Goal: Check status

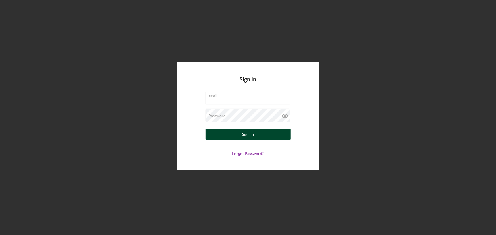
type input "[EMAIL_ADDRESS][DOMAIN_NAME]"
click at [237, 133] on button "Sign In" at bounding box center [248, 134] width 85 height 11
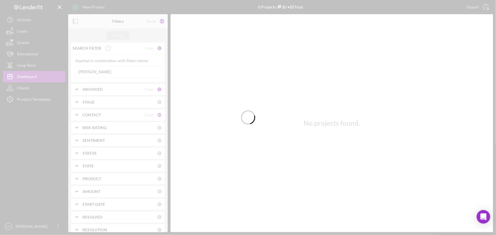
click at [117, 74] on div at bounding box center [248, 117] width 496 height 235
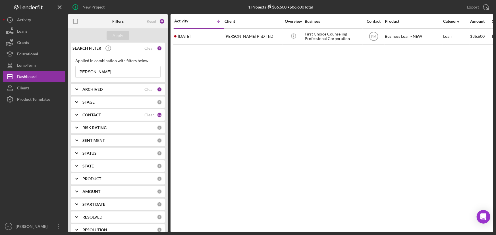
click at [117, 72] on input "[PERSON_NAME]" at bounding box center [118, 71] width 85 height 11
drag, startPoint x: 125, startPoint y: 71, endPoint x: 62, endPoint y: 71, distance: 62.8
click at [62, 71] on div "New Project 1 Projects $86,600 • $86,600 Total [PERSON_NAME] Export Icon/Export…" at bounding box center [248, 116] width 491 height 233
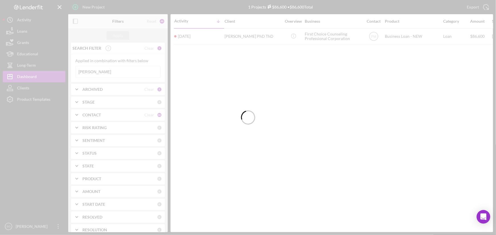
type input "[PERSON_NAME]"
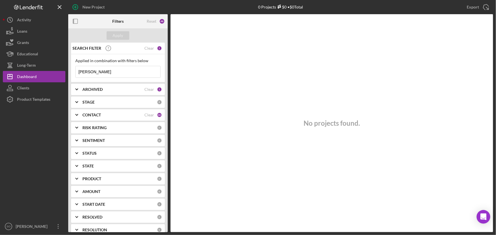
click at [105, 71] on input "[PERSON_NAME]" at bounding box center [118, 71] width 85 height 11
click at [95, 115] on b "CONTACT" at bounding box center [91, 115] width 18 height 5
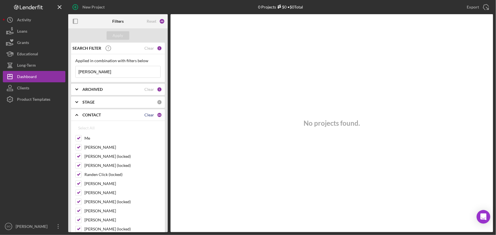
click at [149, 114] on div "Clear" at bounding box center [149, 115] width 10 height 5
checkbox input "false"
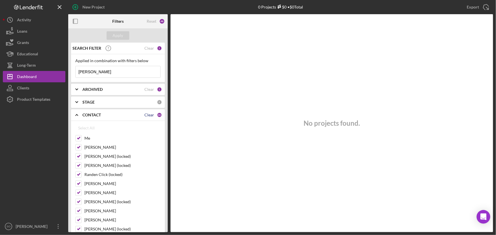
checkbox input "false"
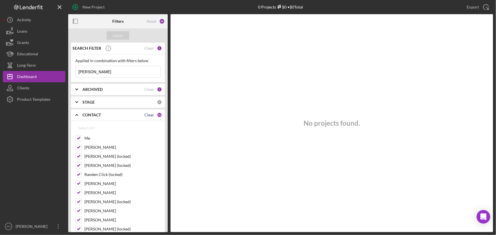
checkbox input "false"
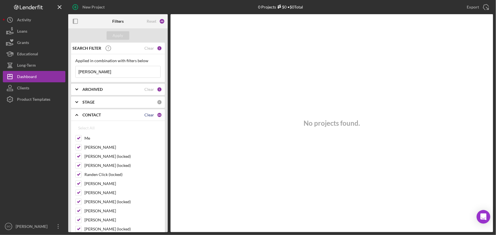
checkbox input "false"
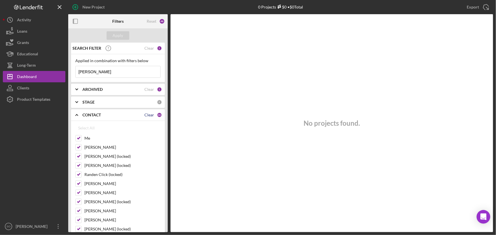
checkbox input "false"
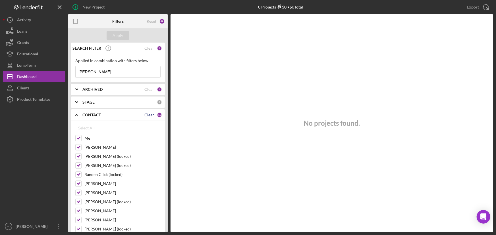
checkbox input "false"
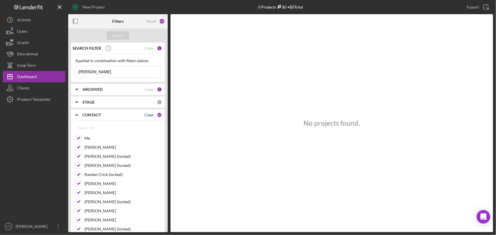
checkbox input "false"
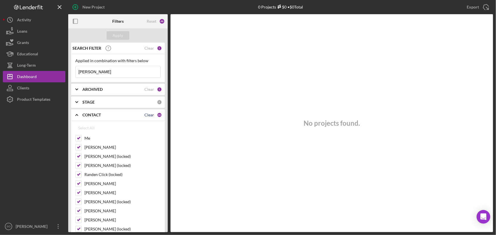
checkbox input "false"
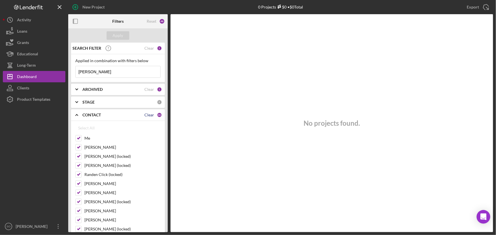
checkbox input "false"
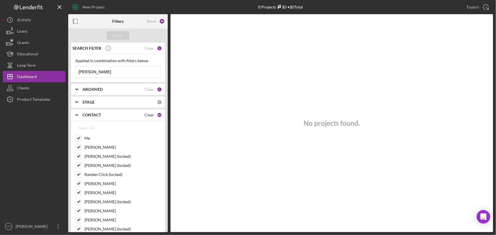
checkbox input "false"
click at [79, 137] on input "Me" at bounding box center [79, 139] width 6 height 6
click at [78, 139] on input "Me" at bounding box center [79, 139] width 6 height 6
checkbox input "false"
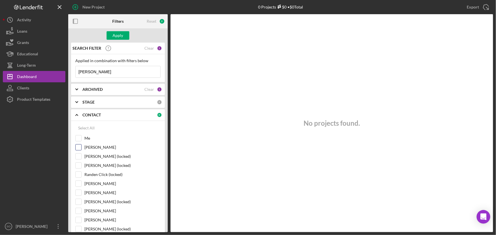
click at [79, 148] on input "[PERSON_NAME]" at bounding box center [79, 148] width 6 height 6
checkbox input "true"
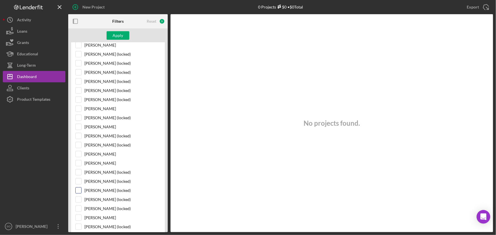
scroll to position [336, 0]
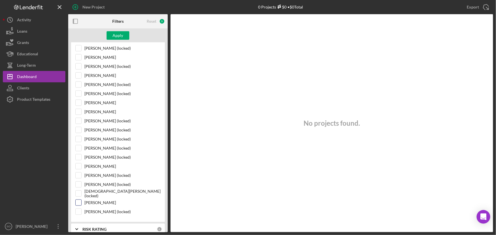
click at [77, 200] on input "[PERSON_NAME]" at bounding box center [79, 203] width 6 height 6
checkbox input "true"
click at [118, 38] on div "Apply" at bounding box center [118, 35] width 11 height 9
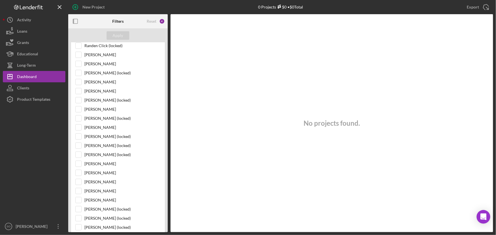
scroll to position [0, 0]
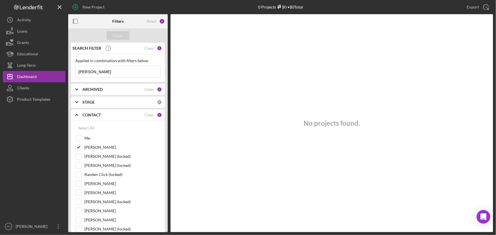
drag, startPoint x: 100, startPoint y: 73, endPoint x: 76, endPoint y: 70, distance: 24.9
click at [75, 74] on div "Applied in combination with filters below [PERSON_NAME] Icon/Menu Close" at bounding box center [118, 68] width 94 height 28
click at [121, 38] on div "Apply" at bounding box center [118, 35] width 11 height 9
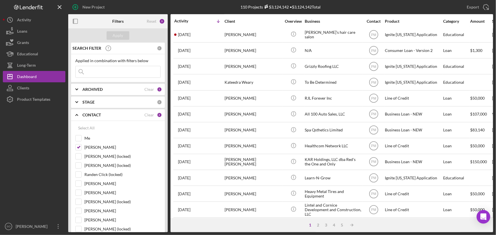
scroll to position [10, 0]
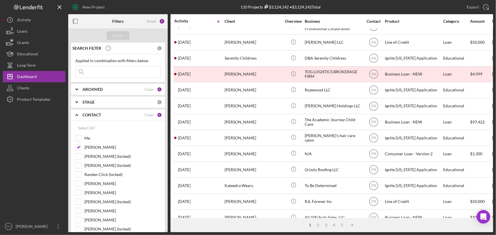
click at [106, 75] on input at bounding box center [118, 71] width 85 height 11
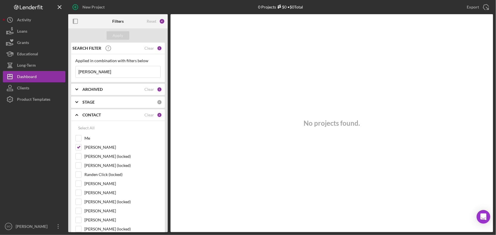
click at [97, 69] on input "[PERSON_NAME]" at bounding box center [118, 71] width 85 height 11
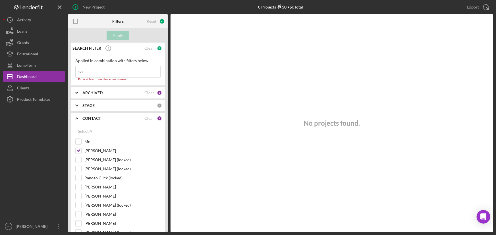
type input "s"
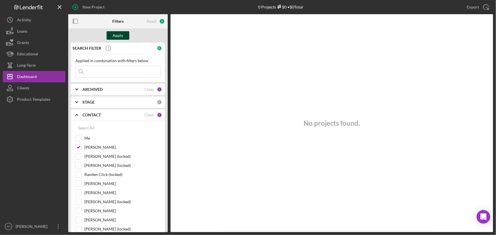
click at [121, 38] on div "Apply" at bounding box center [118, 35] width 11 height 9
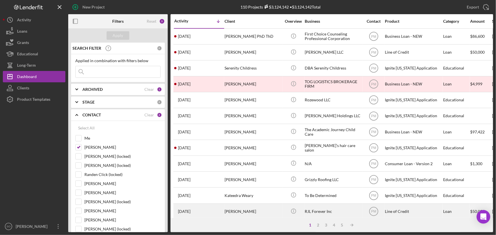
scroll to position [77, 0]
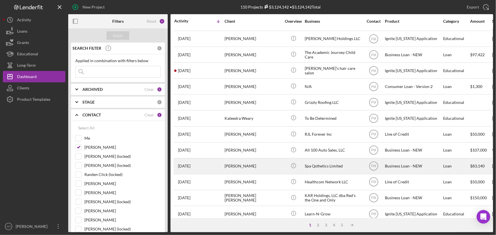
click at [238, 169] on div "[PERSON_NAME]" at bounding box center [253, 166] width 57 height 15
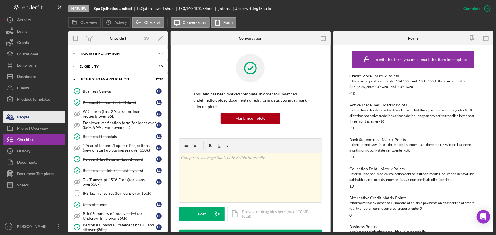
scroll to position [247, 0]
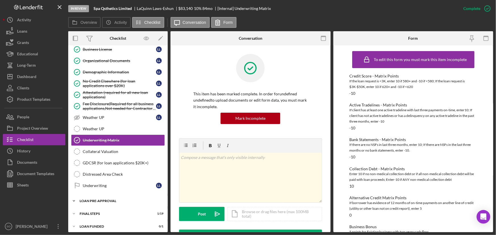
click at [97, 200] on div "LOAN PRE-APPROVAL" at bounding box center [120, 201] width 81 height 3
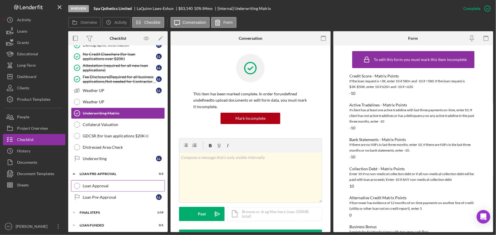
click at [95, 185] on div "Loan Approval" at bounding box center [124, 186] width 82 height 5
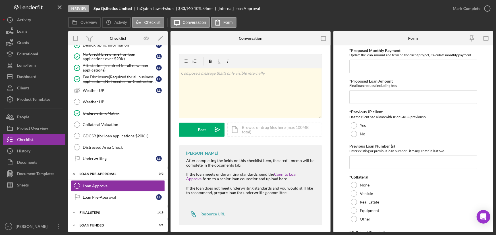
scroll to position [4, 0]
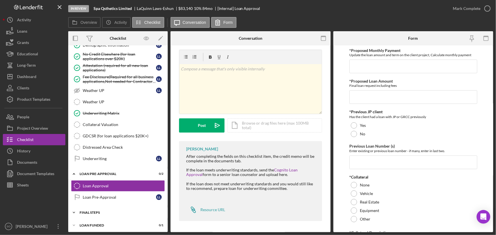
click at [83, 211] on div "FINAL STEPS" at bounding box center [120, 212] width 81 height 3
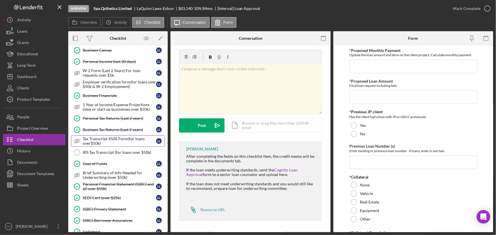
scroll to position [0, 0]
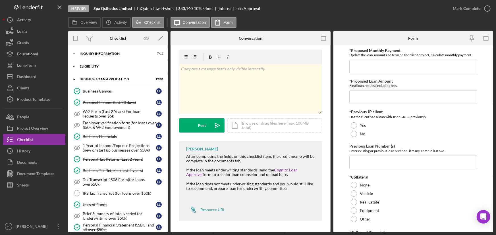
click at [92, 63] on div "Icon/Expander ELIGIBILITY 1 / 4" at bounding box center [118, 66] width 100 height 11
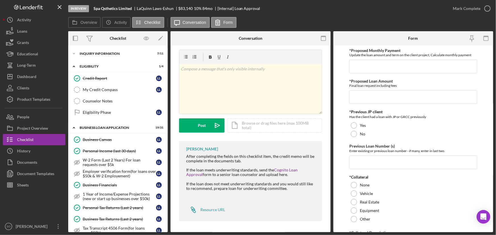
drag, startPoint x: 93, startPoint y: 99, endPoint x: 210, endPoint y: 104, distance: 116.7
click at [96, 100] on div "Counselor Notes" at bounding box center [124, 101] width 82 height 5
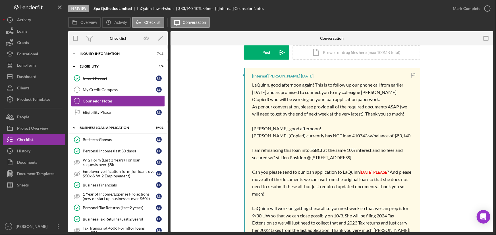
scroll to position [103, 0]
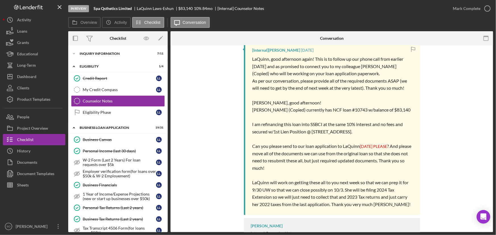
click at [193, 100] on div "[Internal] [PERSON_NAME] [DATE] LaQuinn, good afternoon again! This is to follo…" at bounding box center [332, 145] width 306 height 207
